Goal: Task Accomplishment & Management: Use online tool/utility

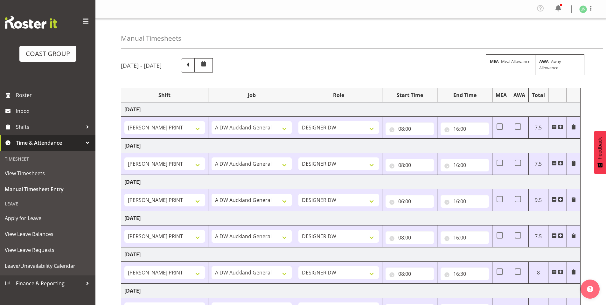
select select "6781"
select select "610"
select select "6781"
select select "610"
select select "6781"
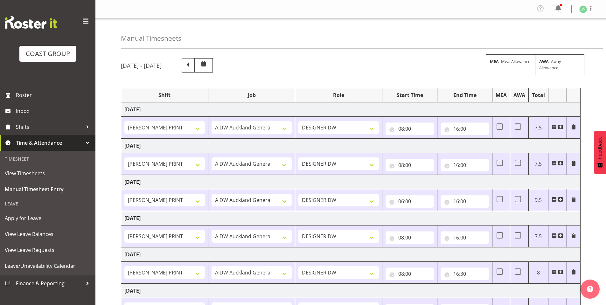
select select "610"
select select "6781"
select select "610"
select select "6781"
select select "610"
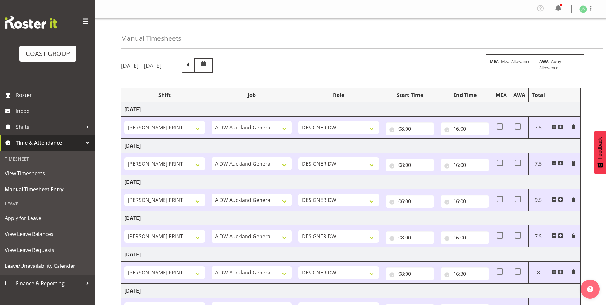
select select "6781"
select select "610"
select select "6781"
select select "610"
